Goal: Find specific page/section: Find specific page/section

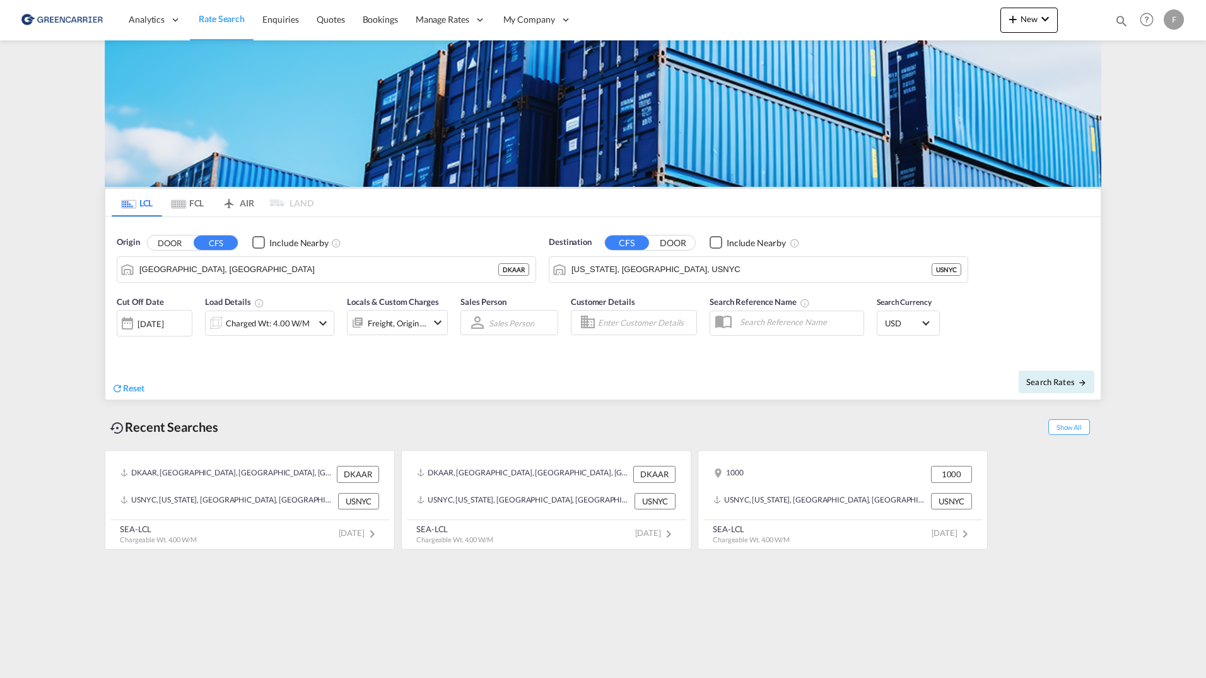
click at [81, 299] on md-content "Analytics Reports Dashboard Rate Search Enquiries Quotes Bookings" at bounding box center [603, 339] width 1206 height 678
click at [76, 294] on md-content "Analytics Reports Dashboard Rate Search Enquiries Quotes Bookings" at bounding box center [603, 339] width 1206 height 678
click at [57, 137] on md-content "Analytics Reports Dashboard Rate Search Enquiries Quotes Bookings" at bounding box center [603, 339] width 1206 height 678
click at [72, 198] on md-content "Analytics Reports Dashboard Rate Search Enquiries Quotes Bookings" at bounding box center [603, 339] width 1206 height 678
click at [67, 196] on md-content "Analytics Reports Dashboard Rate Search Enquiries Quotes Bookings" at bounding box center [603, 339] width 1206 height 678
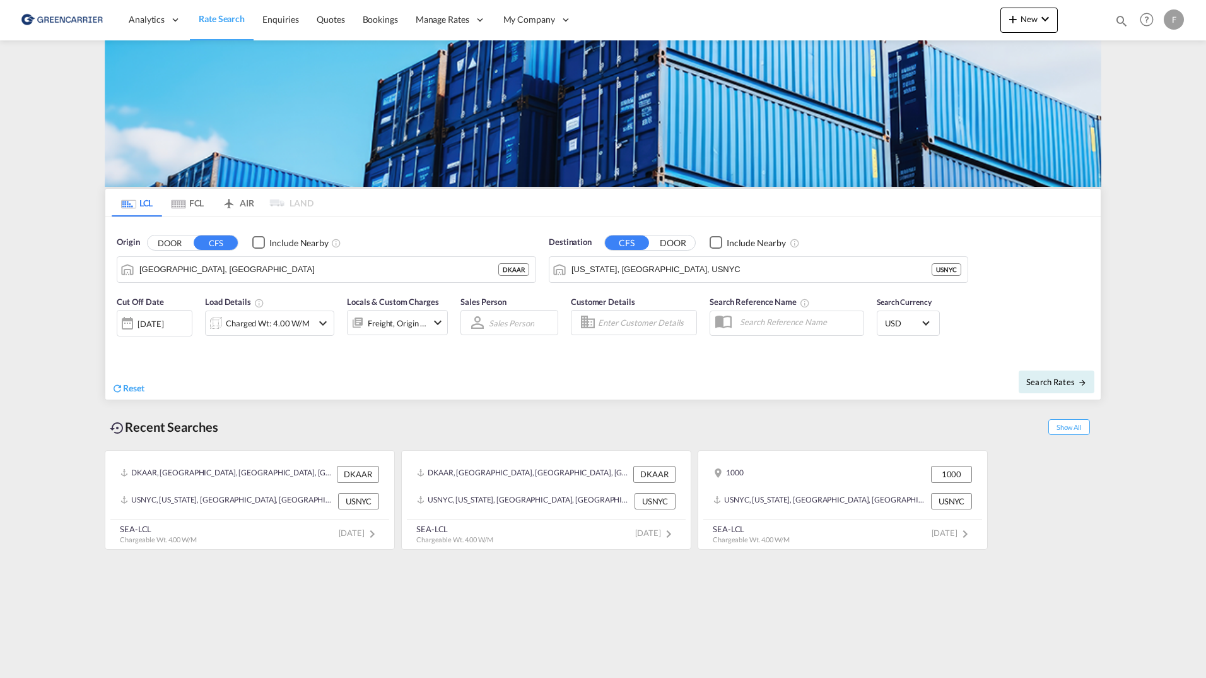
click at [71, 110] on md-content "Analytics Reports Dashboard Rate Search Enquiries Quotes Bookings" at bounding box center [603, 339] width 1206 height 678
click at [97, 365] on md-content "Analytics Reports Dashboard Rate Search Enquiries Quotes Bookings" at bounding box center [603, 339] width 1206 height 678
click at [79, 324] on md-content "Analytics Reports Dashboard Rate Search Enquiries Quotes Bookings" at bounding box center [603, 339] width 1206 height 678
click at [93, 298] on md-content "Analytics Reports Dashboard Rate Search Enquiries Quotes Bookings" at bounding box center [603, 339] width 1206 height 678
click at [61, 371] on md-content "Analytics Reports Dashboard Rate Search Enquiries Quotes Bookings" at bounding box center [603, 339] width 1206 height 678
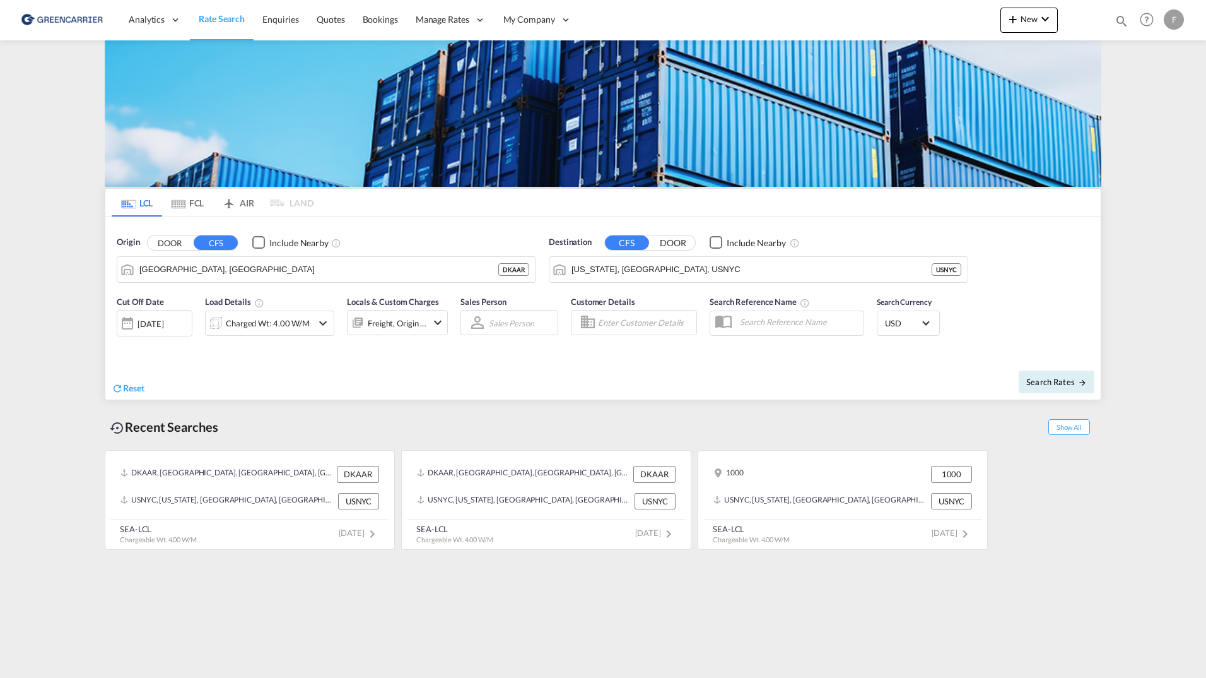
click at [76, 150] on md-content "Analytics Reports Dashboard Rate Search Enquiries Quotes Bookings" at bounding box center [603, 339] width 1206 height 678
click at [63, 185] on md-content "Analytics Reports Dashboard Rate Search Enquiries Quotes Bookings" at bounding box center [603, 339] width 1206 height 678
